Goal: Transaction & Acquisition: Purchase product/service

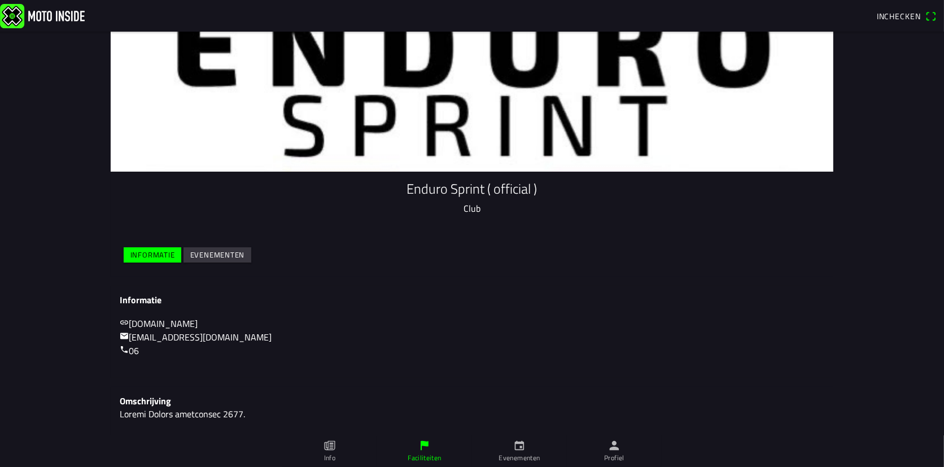
click at [186, 330] on link "[DOMAIN_NAME]" at bounding box center [159, 324] width 78 height 14
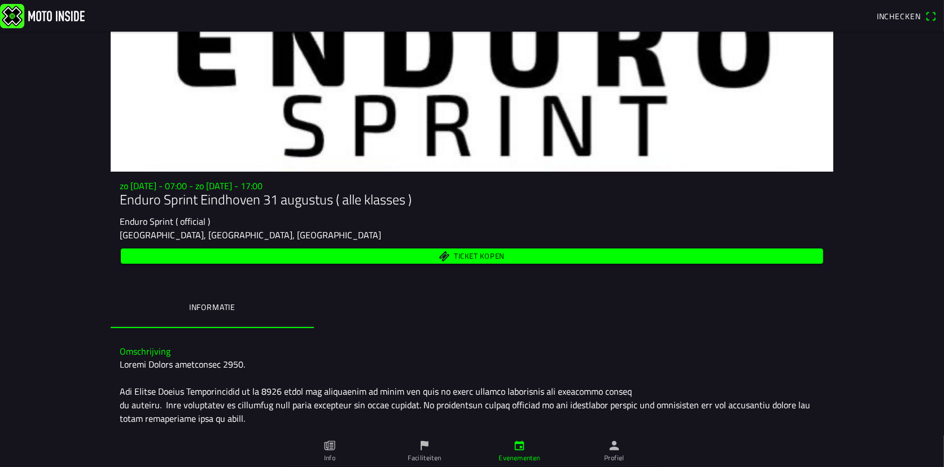
click at [448, 264] on span "Ticket kopen" at bounding box center [472, 255] width 689 height 15
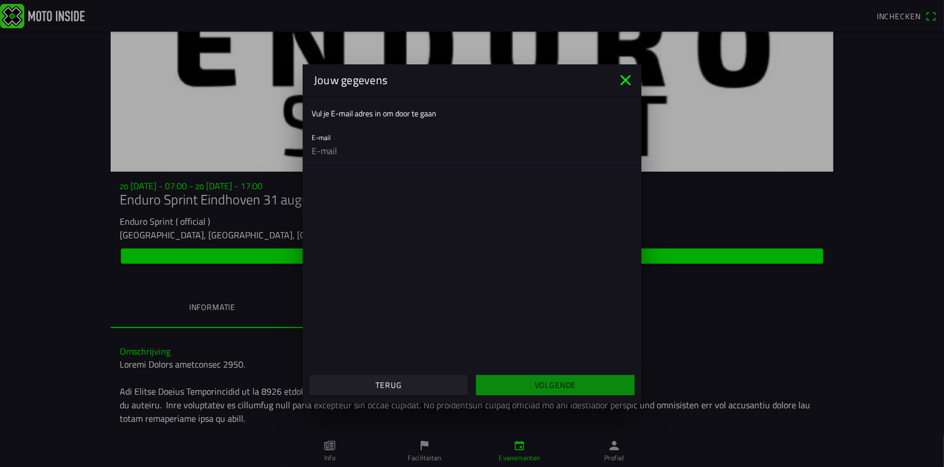
click at [620, 81] on icon "close" at bounding box center [625, 80] width 18 height 18
